Goal: Task Accomplishment & Management: Complete application form

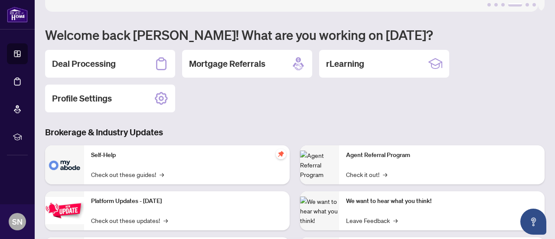
scroll to position [52, 0]
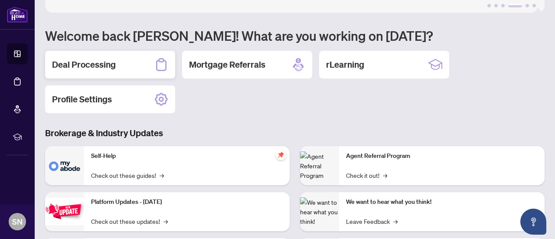
click at [121, 67] on div "Deal Processing" at bounding box center [110, 65] width 130 height 28
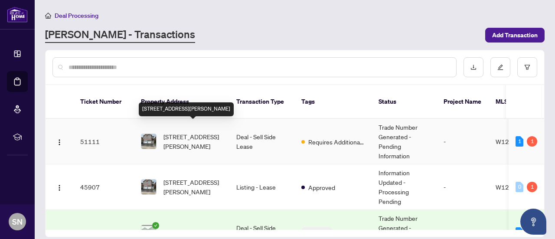
click at [206, 132] on span "[STREET_ADDRESS][PERSON_NAME]" at bounding box center [192, 141] width 59 height 19
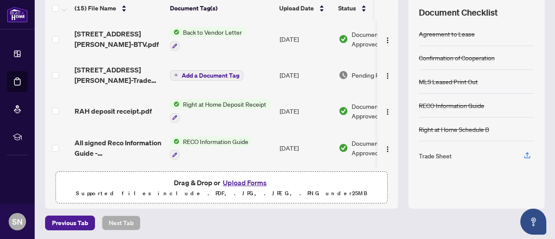
scroll to position [121, 0]
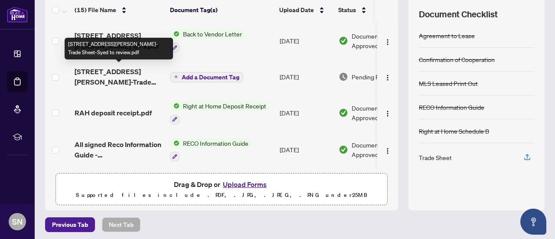
click at [129, 78] on span "[STREET_ADDRESS][PERSON_NAME]-Trade Sheet-Syed to review.pdf" at bounding box center [119, 76] width 88 height 21
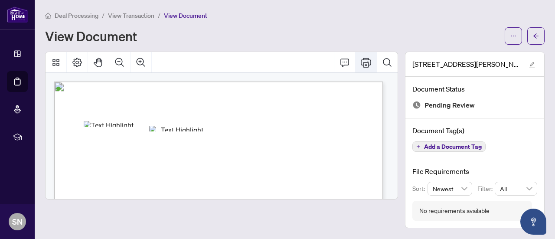
click at [368, 62] on icon "Print" at bounding box center [366, 62] width 10 height 10
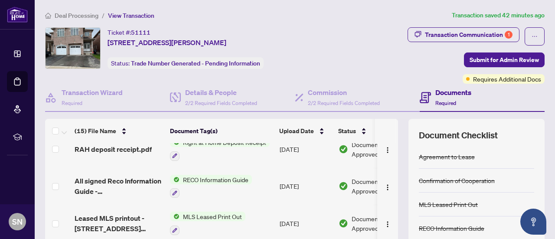
scroll to position [83, 0]
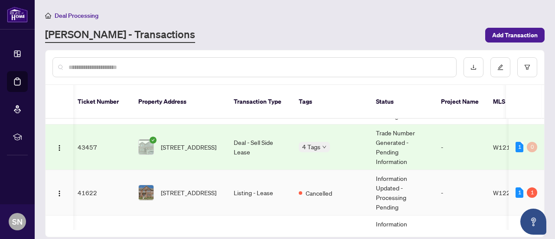
scroll to position [86, 3]
click at [195, 142] on span "[STREET_ADDRESS]" at bounding box center [188, 147] width 55 height 10
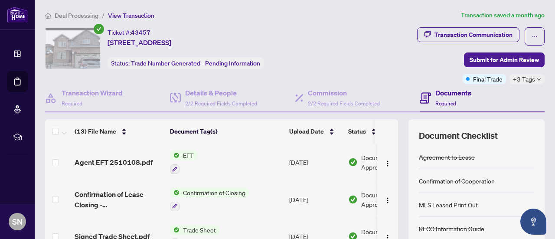
click at [222, 190] on span "Confirmation of Closing" at bounding box center [213, 193] width 69 height 10
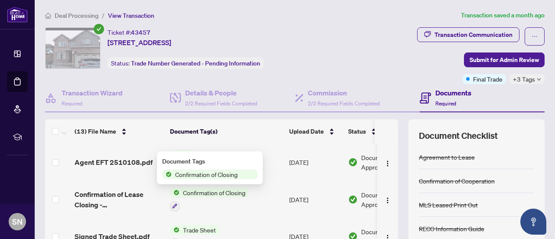
click at [224, 172] on span "Confirmation of Closing" at bounding box center [206, 175] width 69 height 10
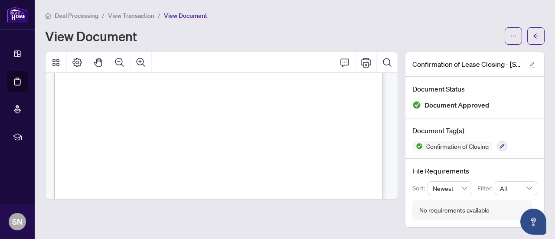
scroll to position [323, 0]
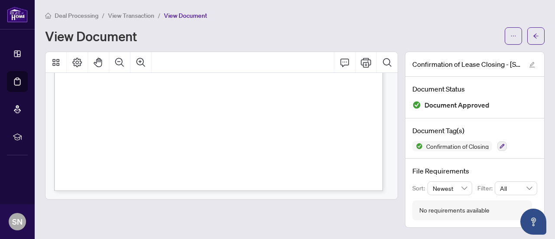
drag, startPoint x: 92, startPoint y: 108, endPoint x: 240, endPoint y: 119, distance: 148.3
click at [240, 119] on div "[DATE] TO WHOM IT MAY CONCERN SUBJ : CONFIRMATION OF LEASE CLOSING – [STREET_AD…" at bounding box center [258, 28] width 408 height 527
click at [394, 72] on button "Search Document" at bounding box center [387, 62] width 21 height 21
click at [364, 119] on div "[DATE] TO WHOM IT MAY CONCERN SUBJ : CONFIRMATION OF LEASE CLOSING – [STREET_AD…" at bounding box center [258, 28] width 408 height 527
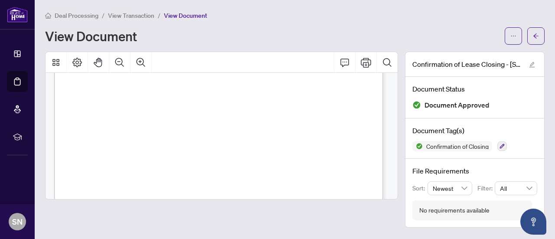
scroll to position [285, 0]
drag, startPoint x: 95, startPoint y: 87, endPoint x: 206, endPoint y: 176, distance: 142.2
click at [206, 176] on div "[DATE] TO WHOM IT MAY CONCERN SUBJ : CONFIRMATION OF LEASE CLOSING – [STREET_AD…" at bounding box center [258, 60] width 408 height 527
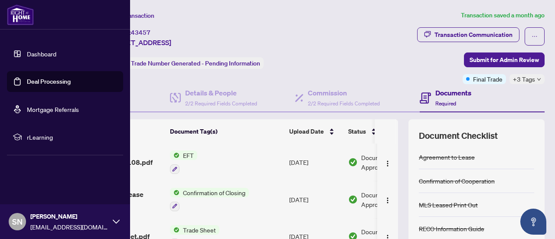
click at [71, 78] on link "Deal Processing" at bounding box center [49, 82] width 44 height 8
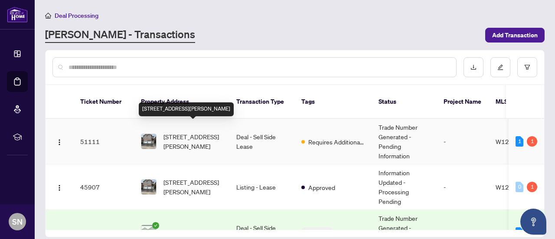
click at [186, 132] on span "[STREET_ADDRESS][PERSON_NAME]" at bounding box center [192, 141] width 59 height 19
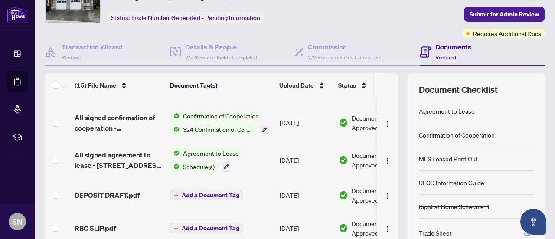
scroll to position [123, 0]
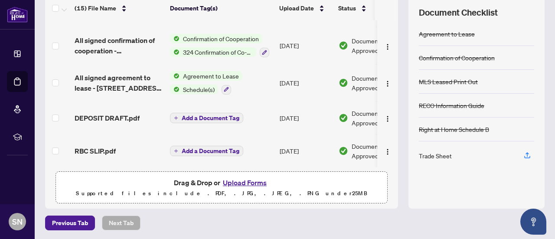
click at [246, 180] on button "Upload Forms" at bounding box center [244, 182] width 49 height 11
click at [241, 180] on button "Upload Forms" at bounding box center [244, 182] width 49 height 11
click at [248, 181] on button "Upload Forms" at bounding box center [244, 182] width 49 height 11
click at [255, 181] on button "Upload Forms" at bounding box center [244, 182] width 49 height 11
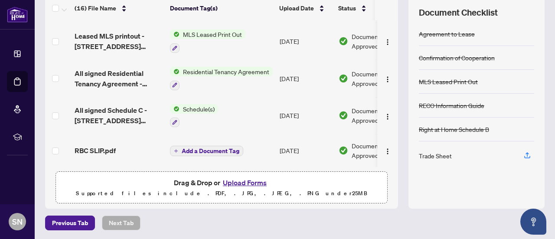
scroll to position [0, 0]
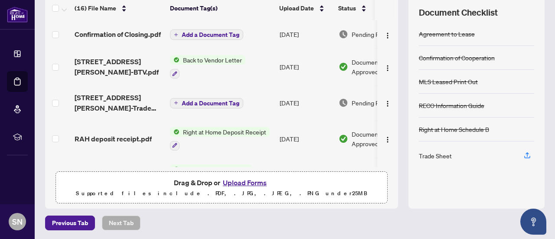
click at [225, 32] on span "Add a Document Tag" at bounding box center [211, 35] width 58 height 6
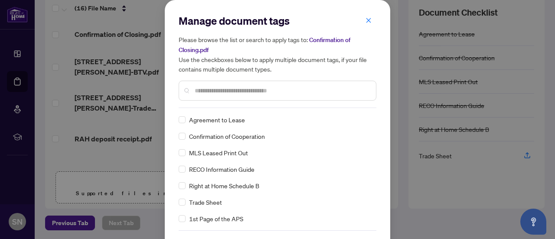
click at [264, 90] on input "text" at bounding box center [282, 91] width 174 height 10
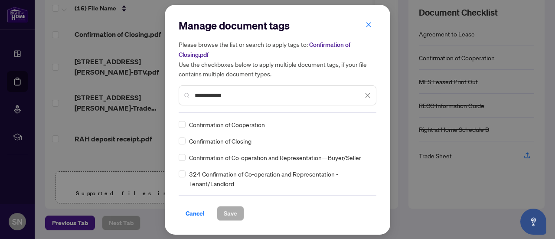
type input "**********"
click at [237, 210] on button "Save" at bounding box center [230, 213] width 27 height 15
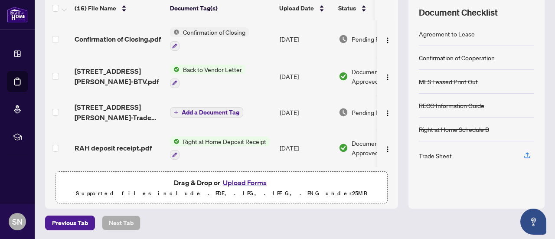
click at [251, 180] on button "Upload Forms" at bounding box center [244, 182] width 49 height 11
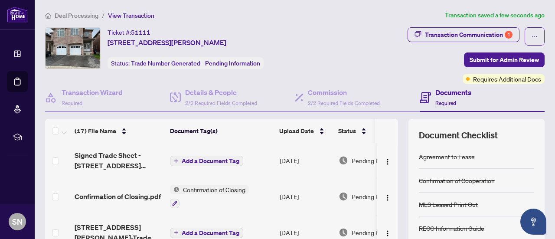
click at [228, 159] on span "Add a Document Tag" at bounding box center [211, 161] width 58 height 6
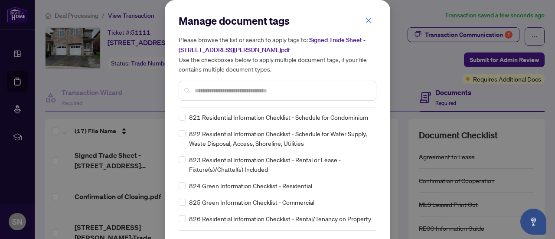
scroll to position [29, 0]
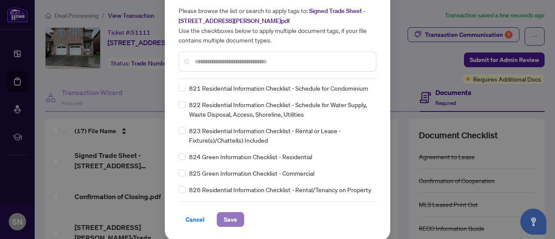
click at [224, 215] on span "Save" at bounding box center [230, 219] width 13 height 14
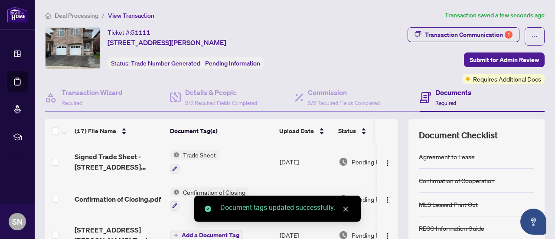
scroll to position [123, 0]
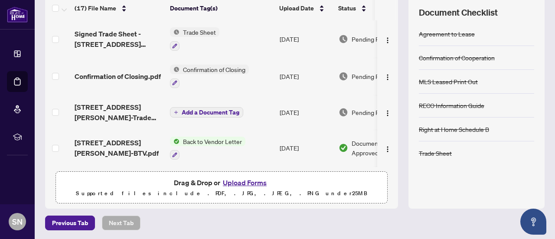
click at [202, 139] on span "Back to Vendor Letter" at bounding box center [212, 142] width 66 height 10
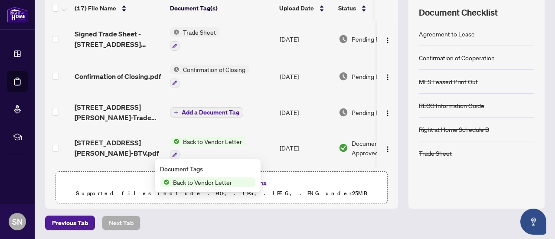
click at [211, 184] on span "Back to Vendor Letter" at bounding box center [203, 182] width 66 height 10
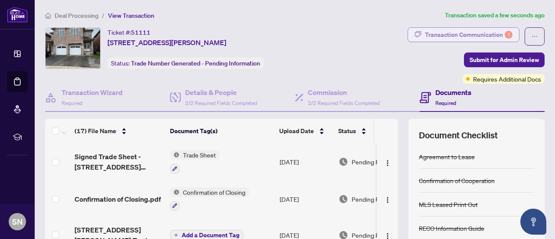
click at [481, 37] on div "Transaction Communication 1" at bounding box center [469, 35] width 88 height 14
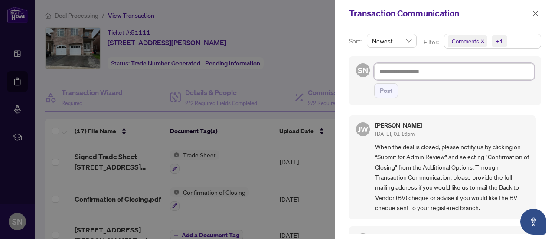
click at [421, 74] on textarea at bounding box center [454, 71] width 160 height 16
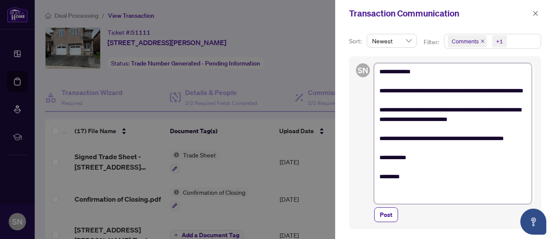
click at [444, 74] on textarea "**********" at bounding box center [452, 133] width 157 height 140
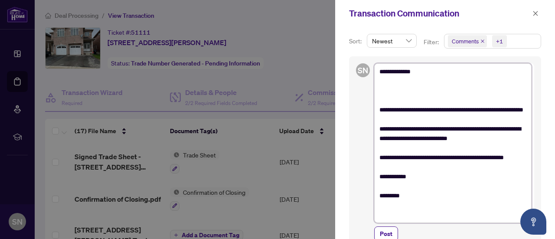
scroll to position [144, 0]
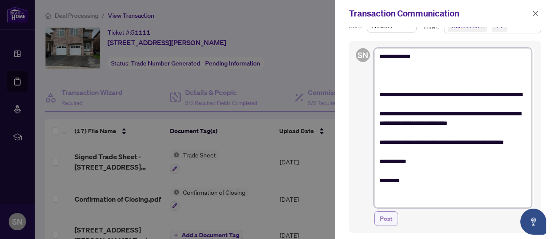
type textarea "**********"
click at [391, 219] on span "Post" at bounding box center [386, 219] width 13 height 14
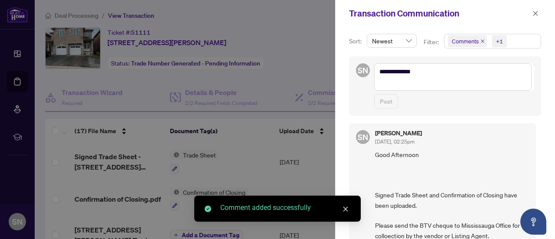
scroll to position [1, 0]
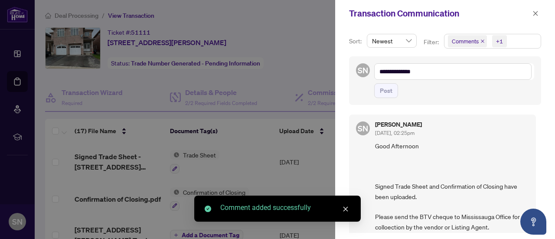
click at [343, 209] on icon "close" at bounding box center [346, 209] width 6 height 6
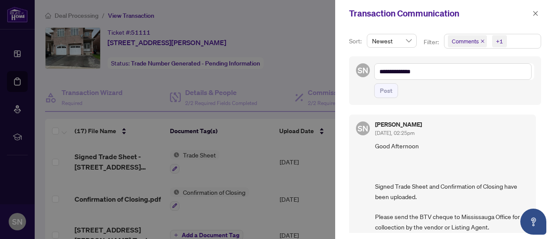
click at [315, 63] on div at bounding box center [277, 119] width 555 height 239
drag, startPoint x: 537, startPoint y: 7, endPoint x: 538, endPoint y: 12, distance: 5.2
click at [538, 12] on span "button" at bounding box center [535, 14] width 6 height 14
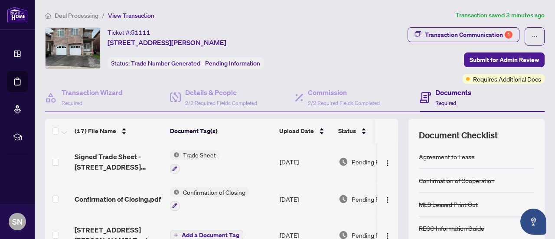
click at [538, 12] on body "Dashboard Deal Processing Mortgage Referrals rLearning SN [PERSON_NAME] [EMAIL_…" at bounding box center [277, 119] width 555 height 239
click at [495, 33] on div "Transaction Communication 1" at bounding box center [469, 35] width 88 height 14
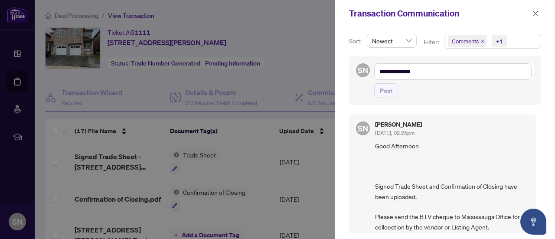
click at [325, 51] on div at bounding box center [277, 119] width 555 height 239
click at [536, 15] on icon "close" at bounding box center [535, 13] width 6 height 6
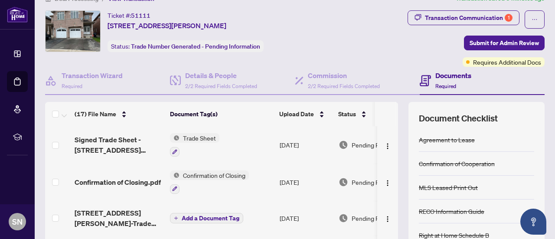
scroll to position [16, 0]
click at [490, 39] on span "Submit for Admin Review" at bounding box center [504, 43] width 69 height 14
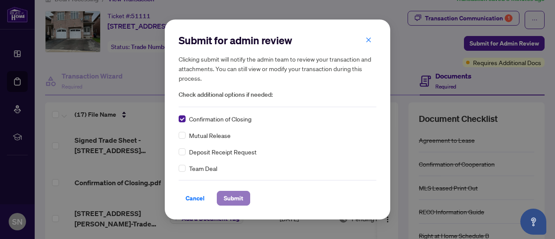
click at [237, 197] on span "Submit" at bounding box center [234, 198] width 20 height 14
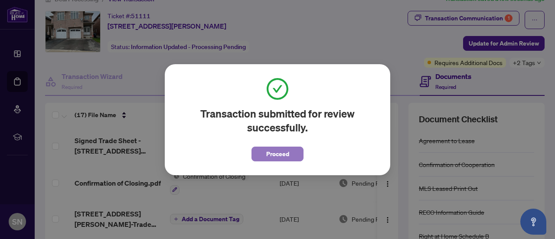
click at [276, 150] on span "Proceed" at bounding box center [277, 154] width 23 height 14
